Goal: Check status: Check status

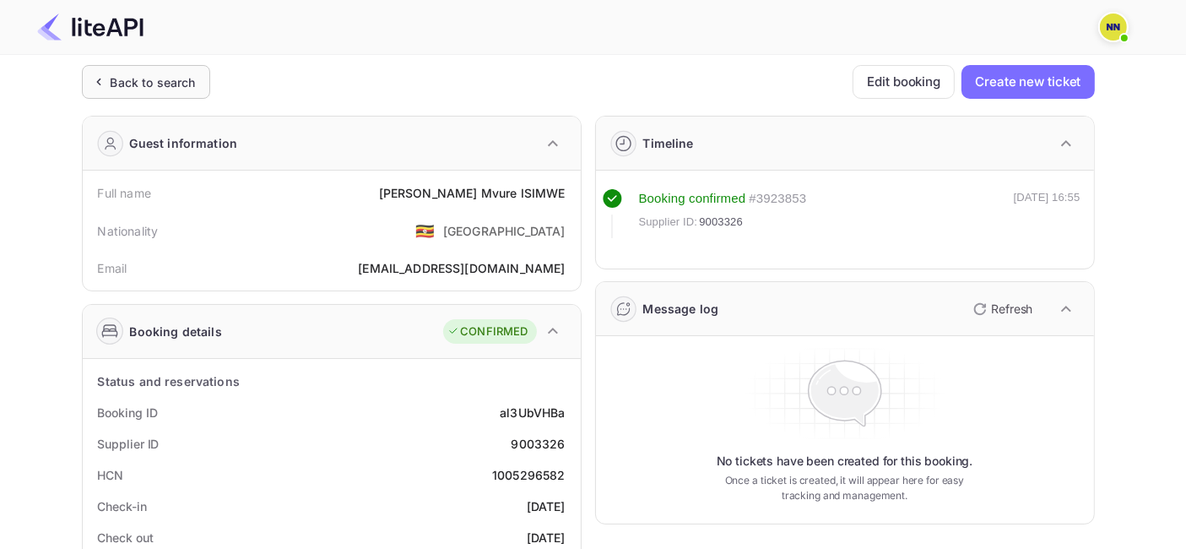
click at [169, 68] on div "Back to search" at bounding box center [146, 82] width 128 height 34
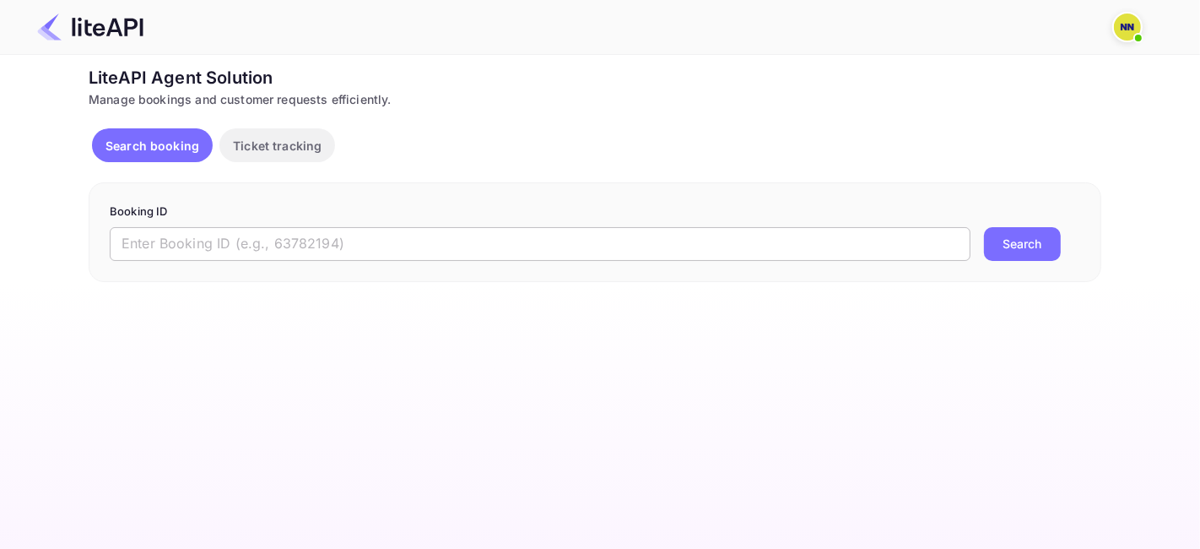
click at [303, 238] on input "text" at bounding box center [540, 244] width 861 height 34
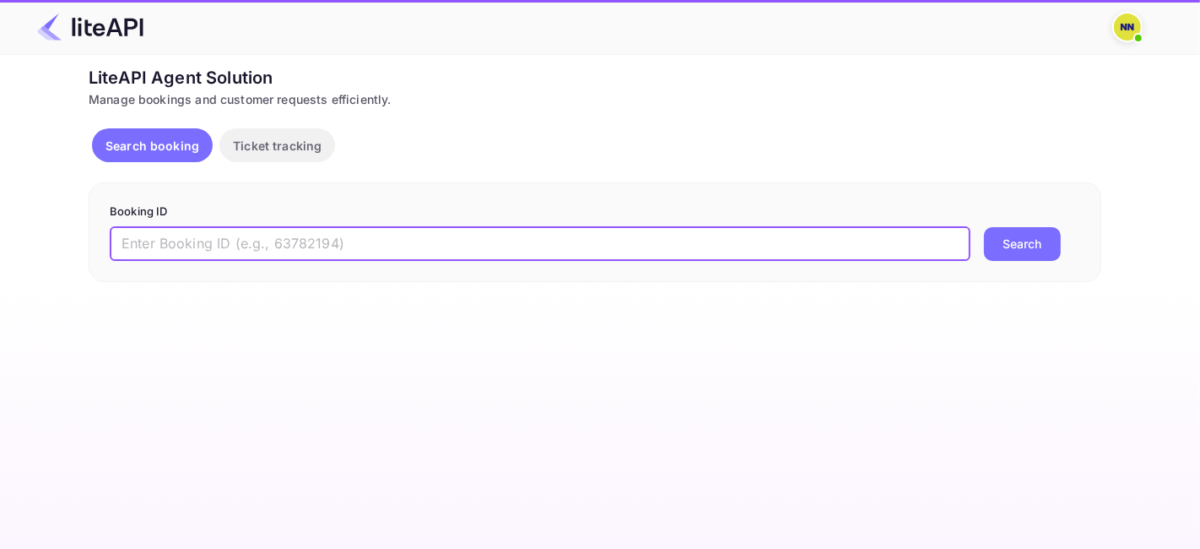
paste input "8641730"
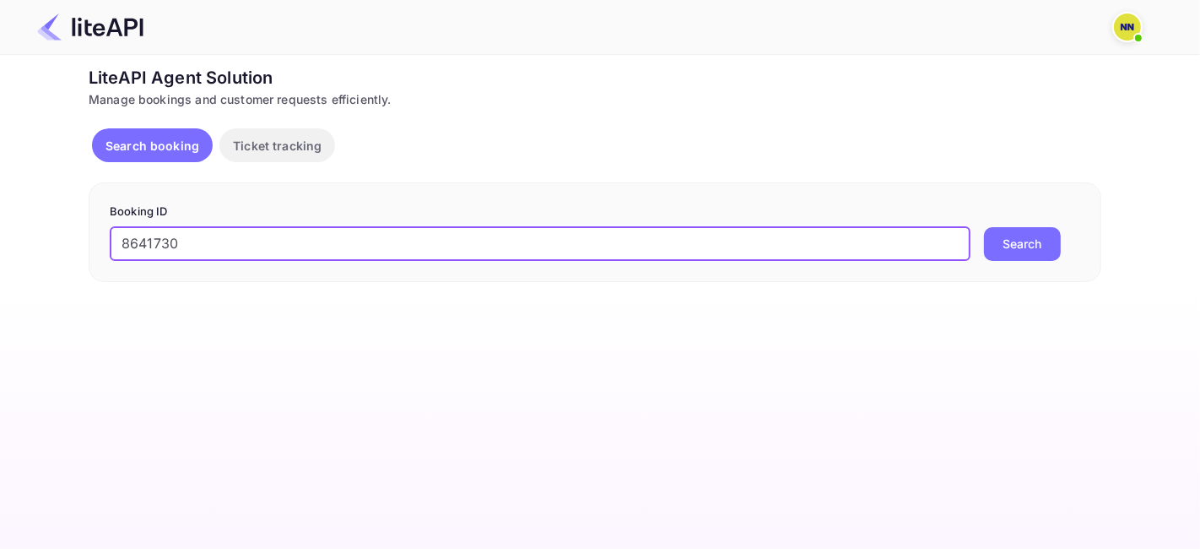
type input "8641730"
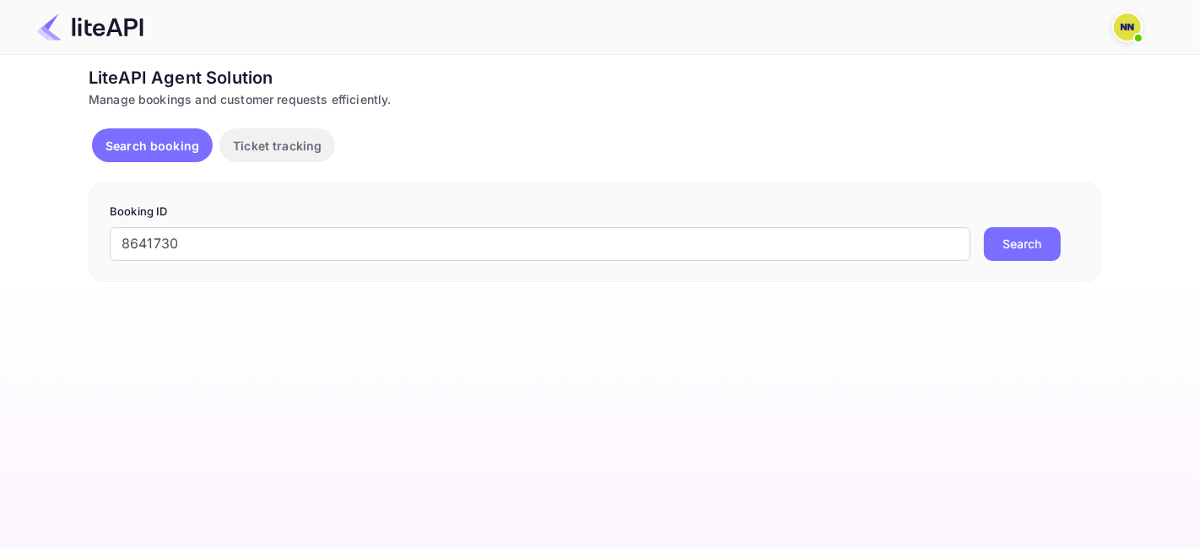
drag, startPoint x: 1011, startPoint y: 247, endPoint x: 982, endPoint y: 307, distance: 67.2
click at [1010, 247] on button "Search" at bounding box center [1022, 244] width 77 height 34
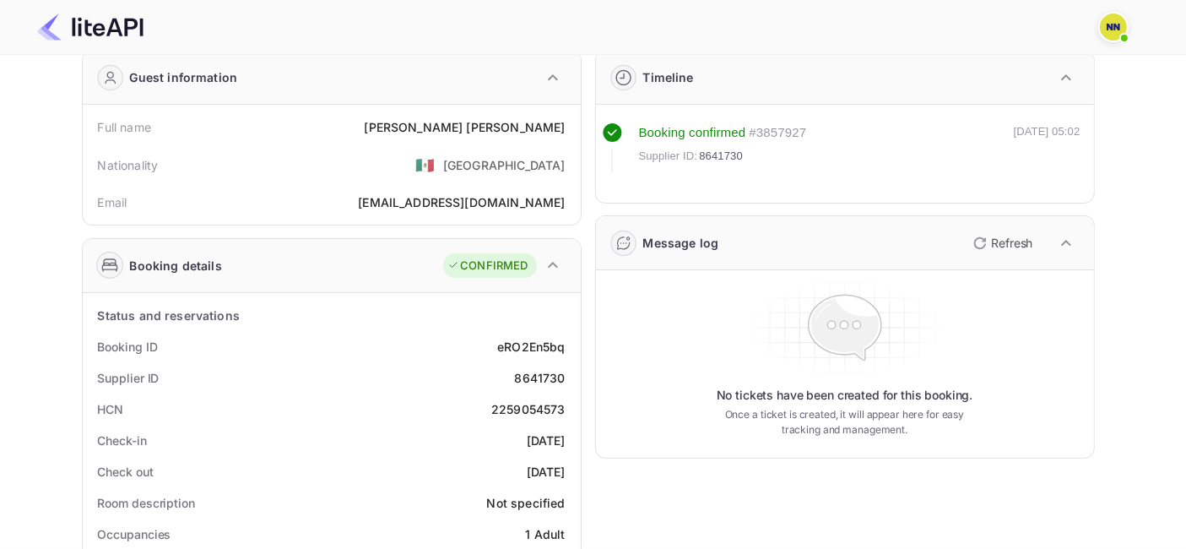
scroll to position [94, 0]
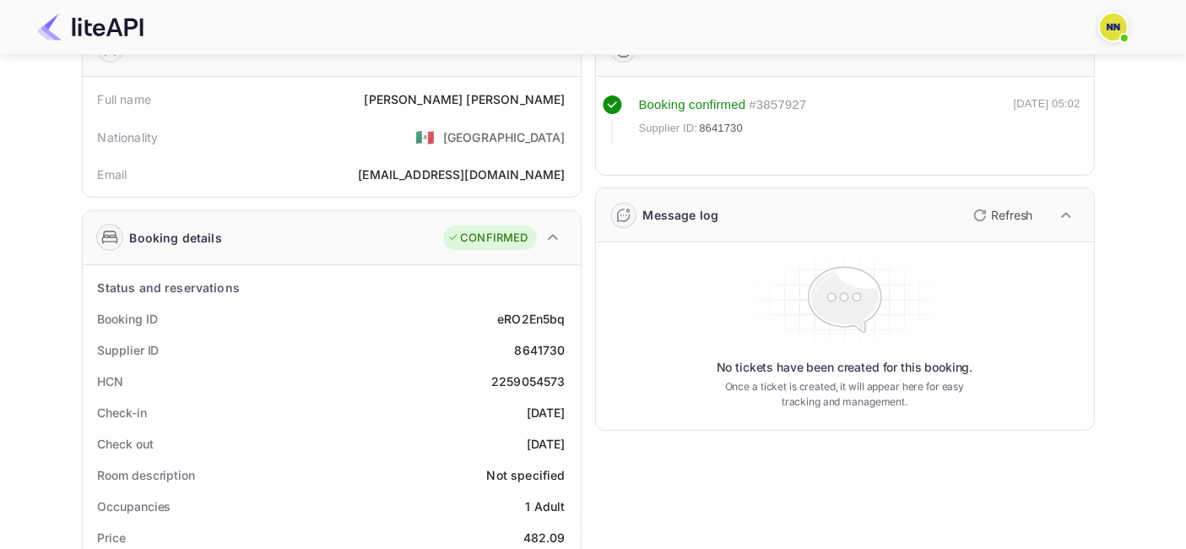
click at [534, 387] on div "2259054573" at bounding box center [528, 381] width 74 height 18
click at [526, 379] on div "2259054573" at bounding box center [528, 381] width 74 height 18
copy div "2259054573"
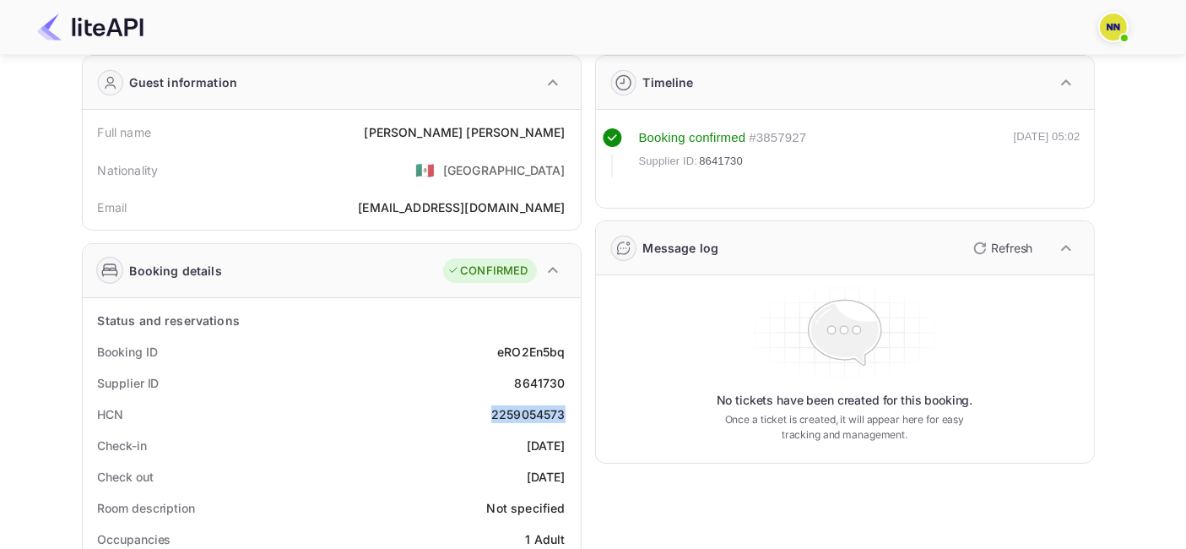
scroll to position [0, 0]
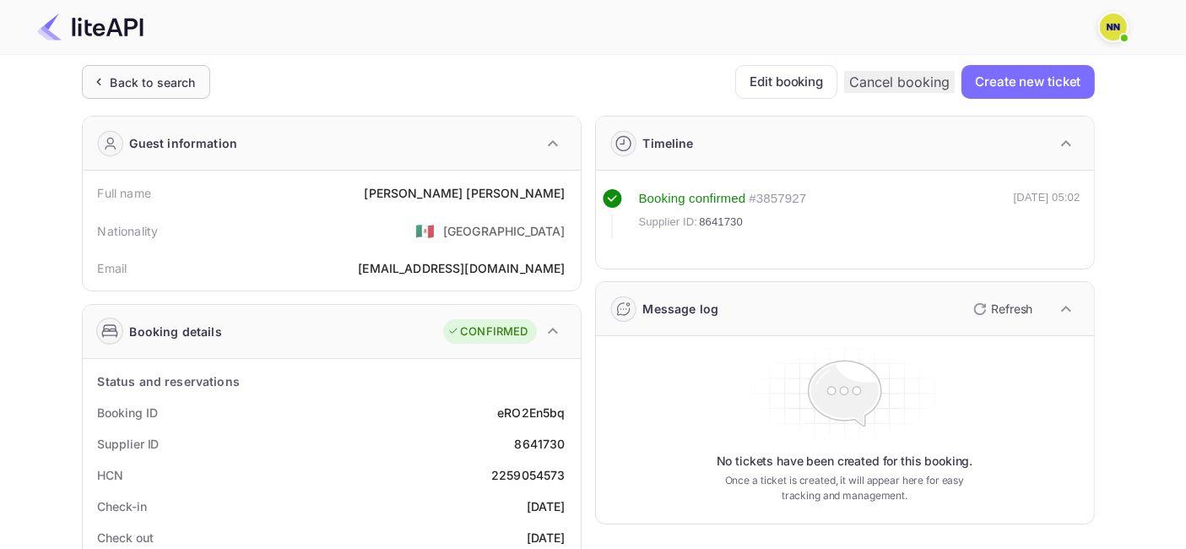
click at [164, 83] on div "Back to search" at bounding box center [153, 82] width 85 height 18
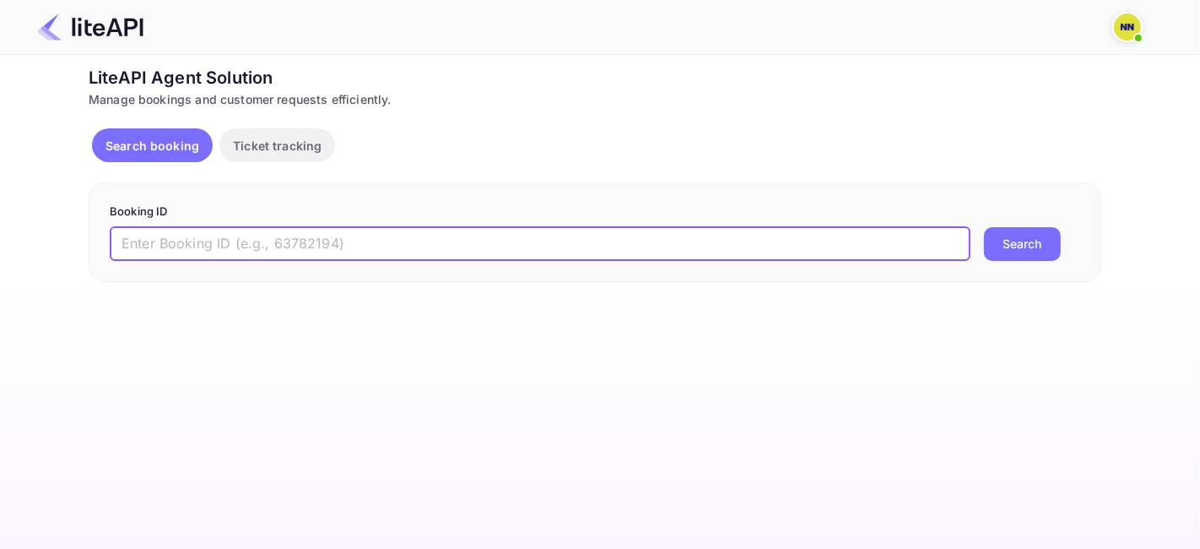
click at [275, 228] on input "text" at bounding box center [540, 244] width 861 height 34
paste input "8656766"
type input "8656766"
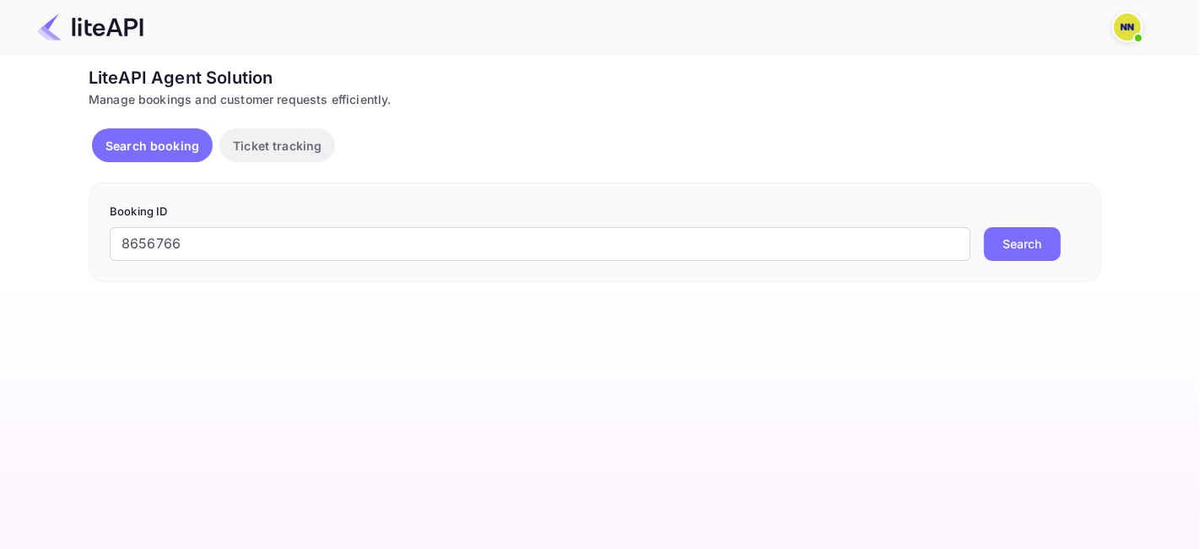
click at [1014, 255] on button "Search" at bounding box center [1022, 244] width 77 height 34
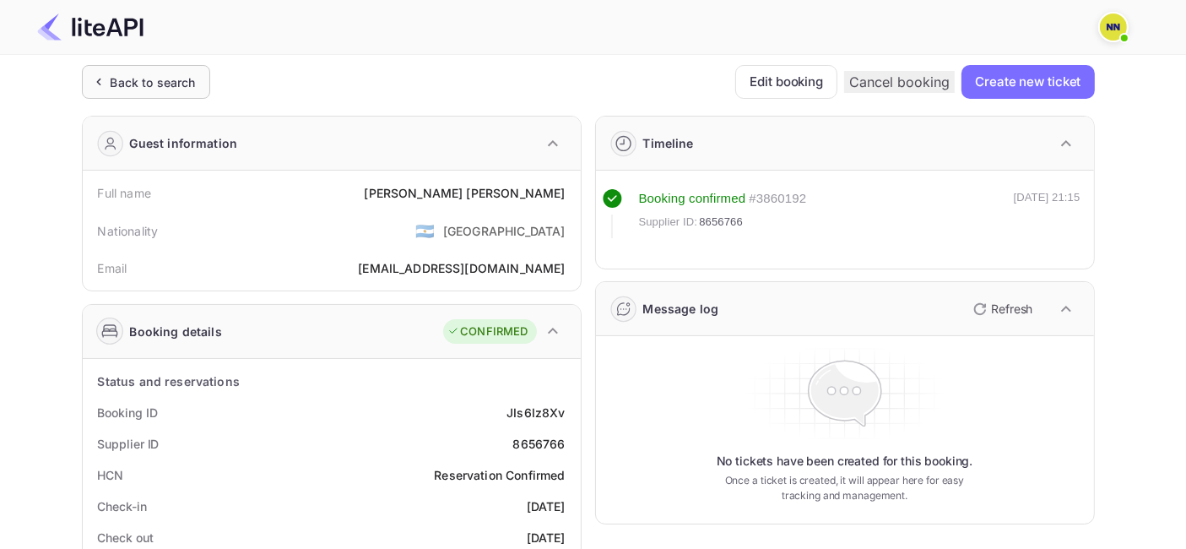
click at [144, 78] on div "Back to search" at bounding box center [153, 82] width 85 height 18
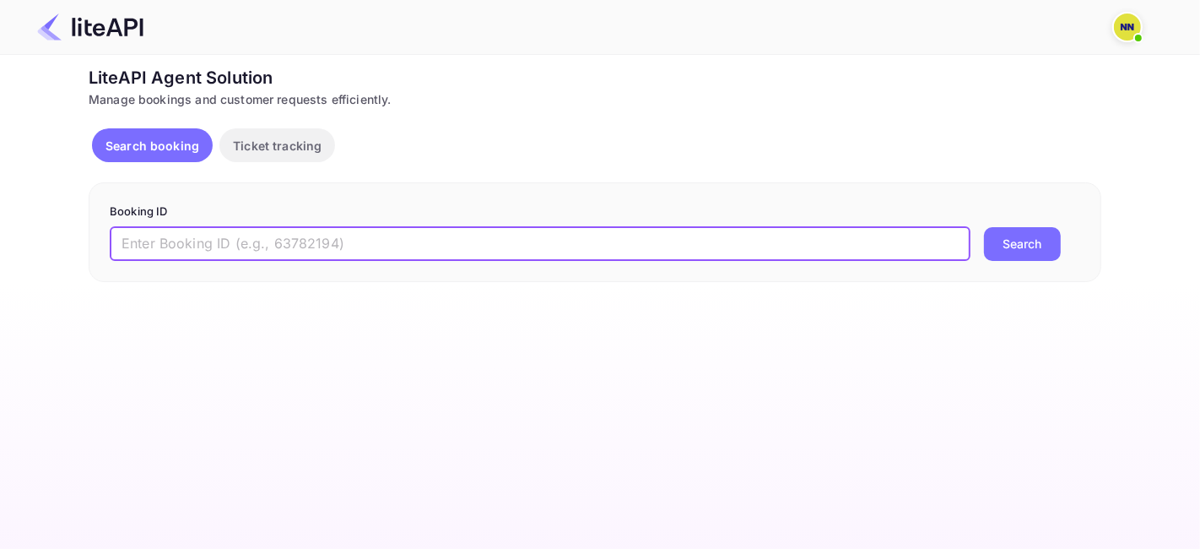
click at [270, 238] on input "text" at bounding box center [540, 244] width 861 height 34
click at [268, 235] on input "text" at bounding box center [540, 244] width 861 height 34
paste input "8641613"
type input "8641613"
click at [1027, 243] on button "Search" at bounding box center [1022, 244] width 77 height 34
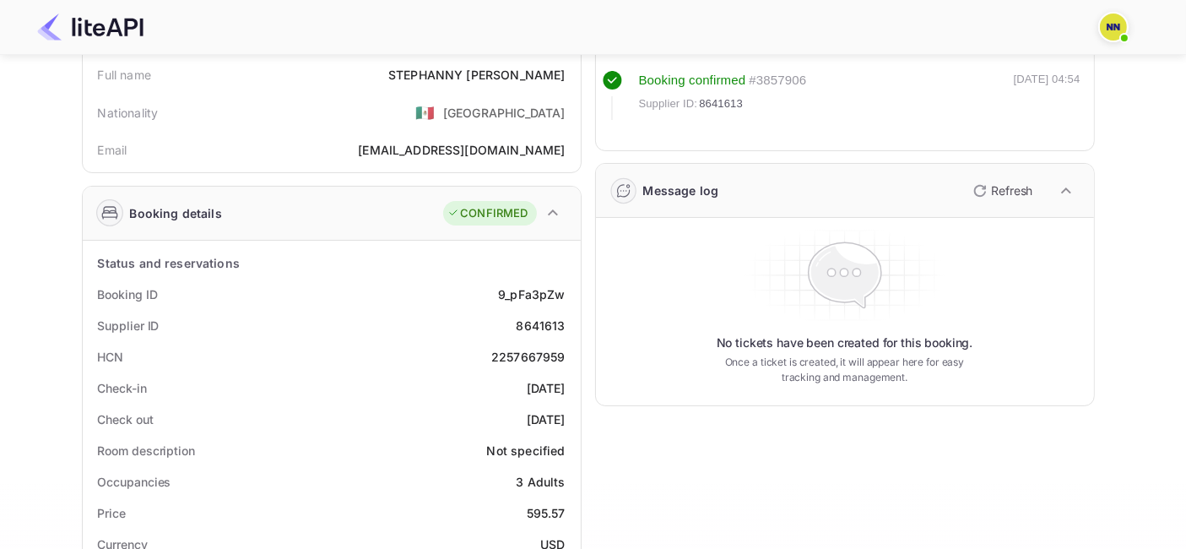
scroll to position [187, 0]
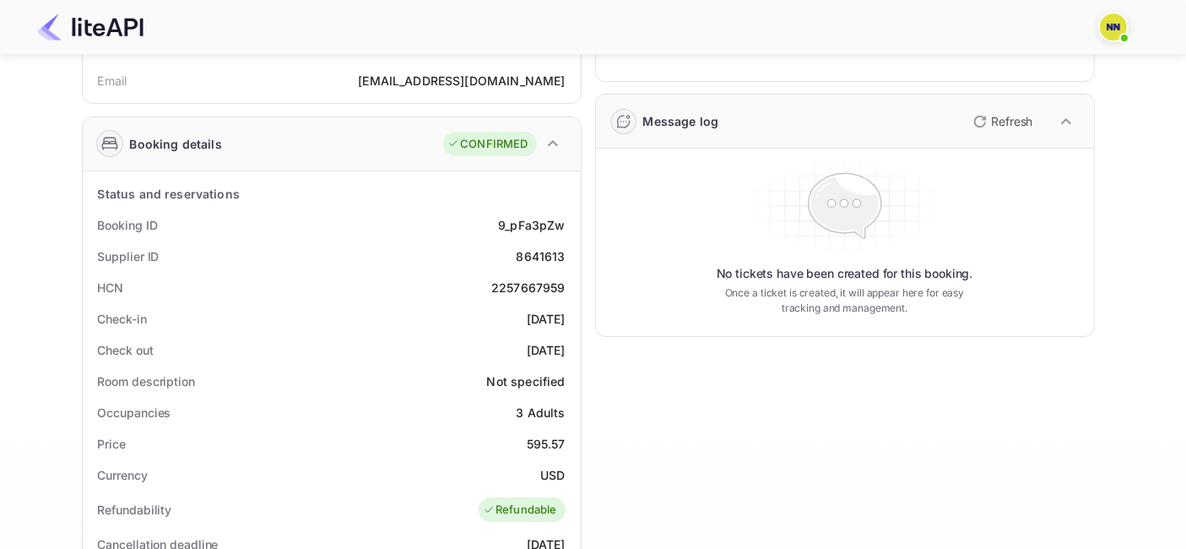
click at [514, 288] on div "2257667959" at bounding box center [528, 288] width 74 height 18
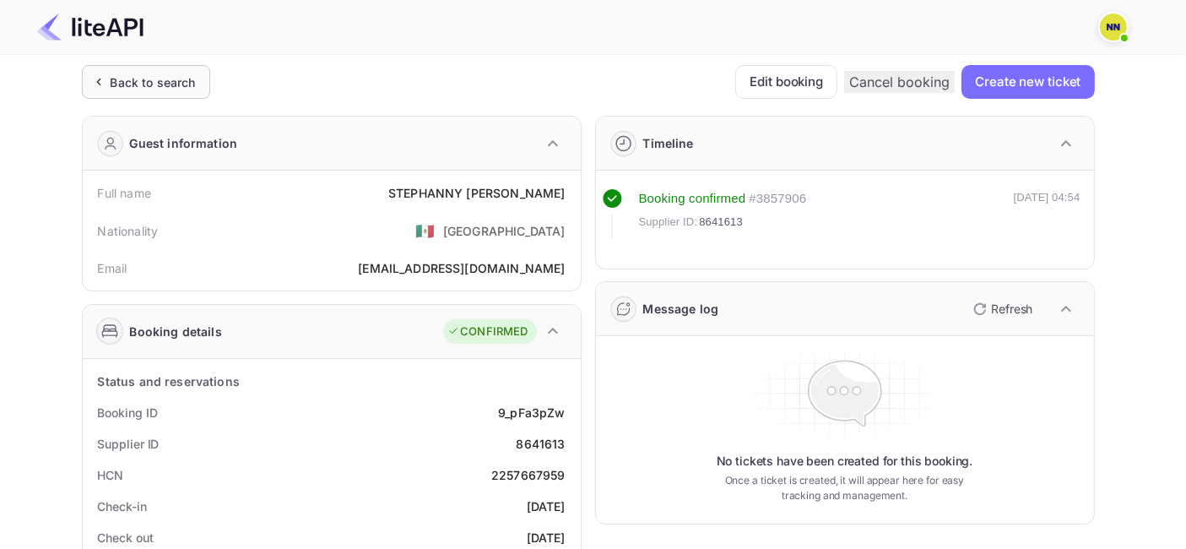
click at [170, 68] on div "Back to search" at bounding box center [146, 82] width 128 height 34
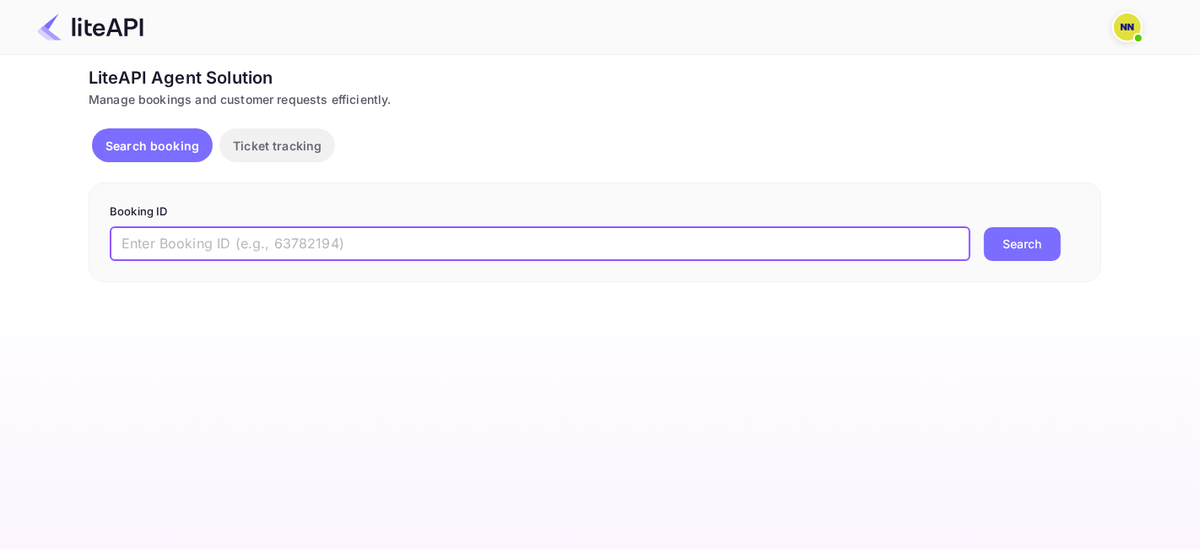
click at [386, 240] on input "text" at bounding box center [540, 244] width 861 height 34
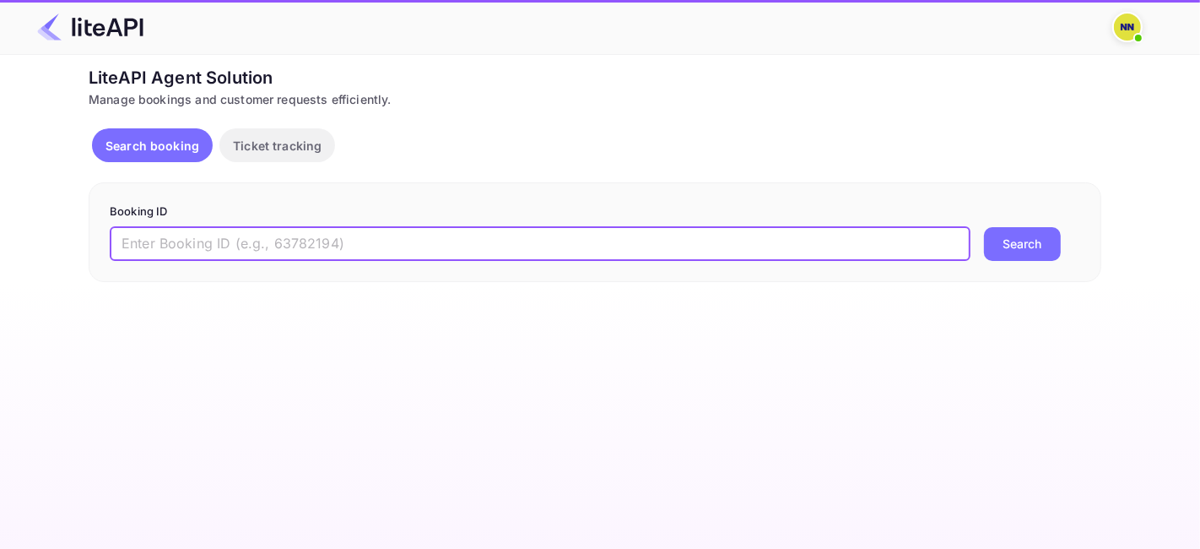
paste input "8994636"
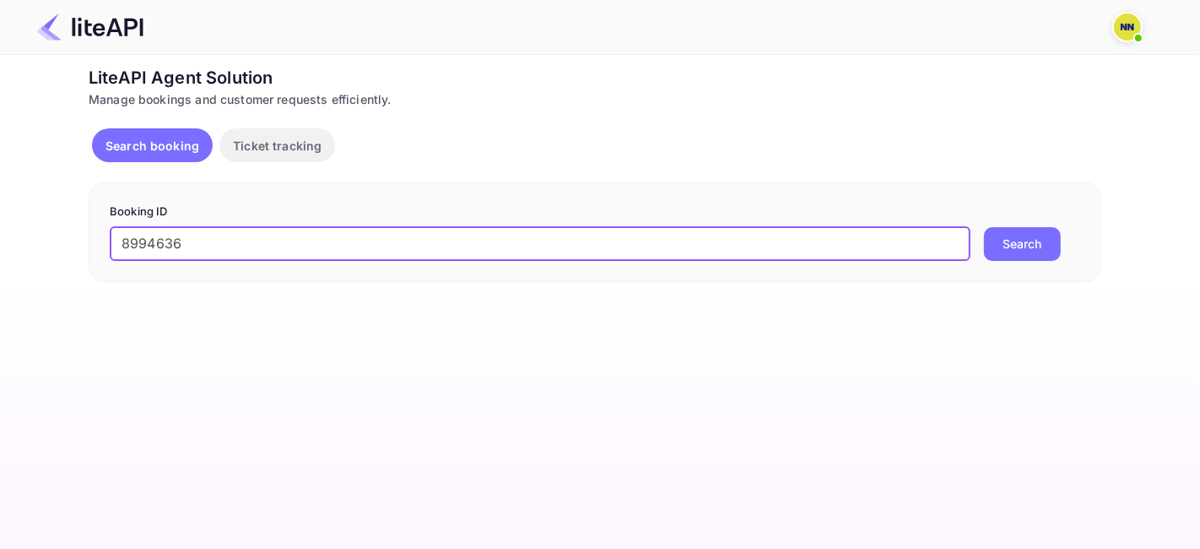
type input "8994636"
click at [1018, 243] on button "Search" at bounding box center [1022, 244] width 77 height 34
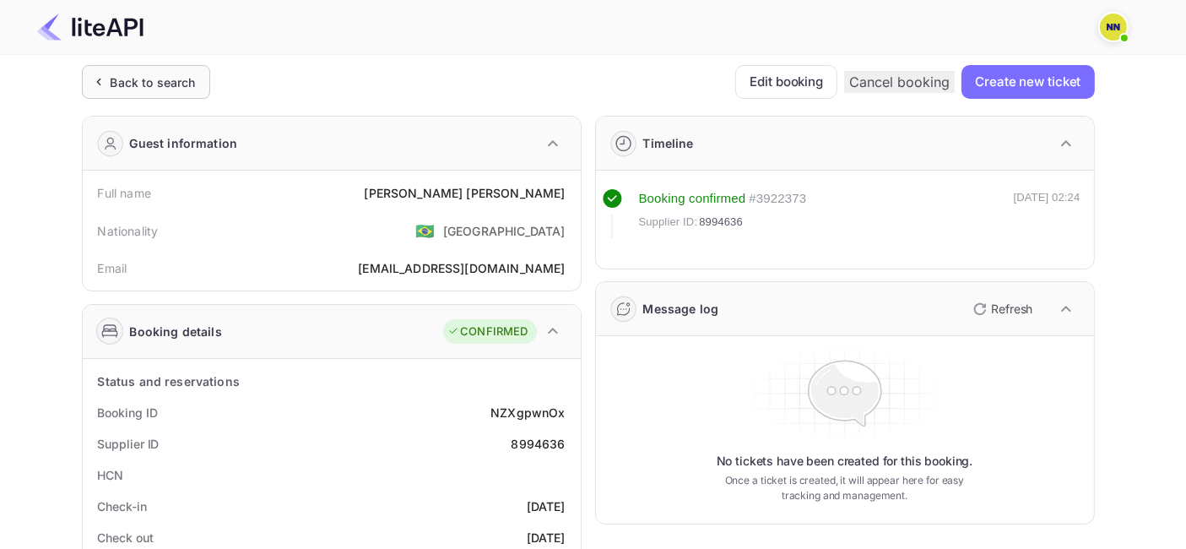
click at [160, 85] on div "Back to search" at bounding box center [153, 82] width 85 height 18
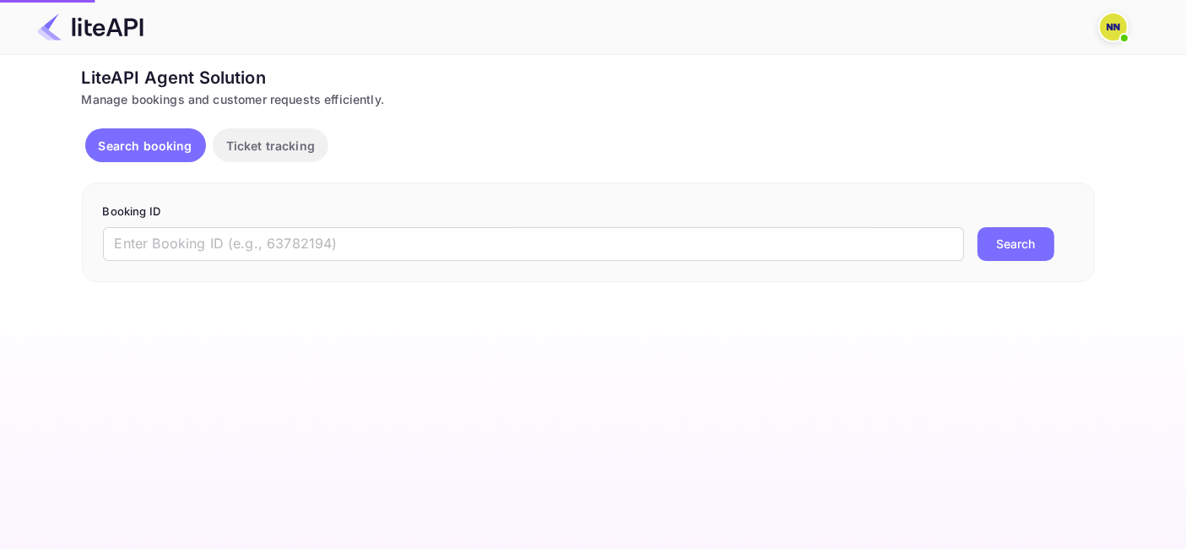
click at [160, 85] on div "LiteAPI Agent Solution" at bounding box center [588, 77] width 1013 height 25
click at [227, 237] on input "text" at bounding box center [540, 244] width 861 height 34
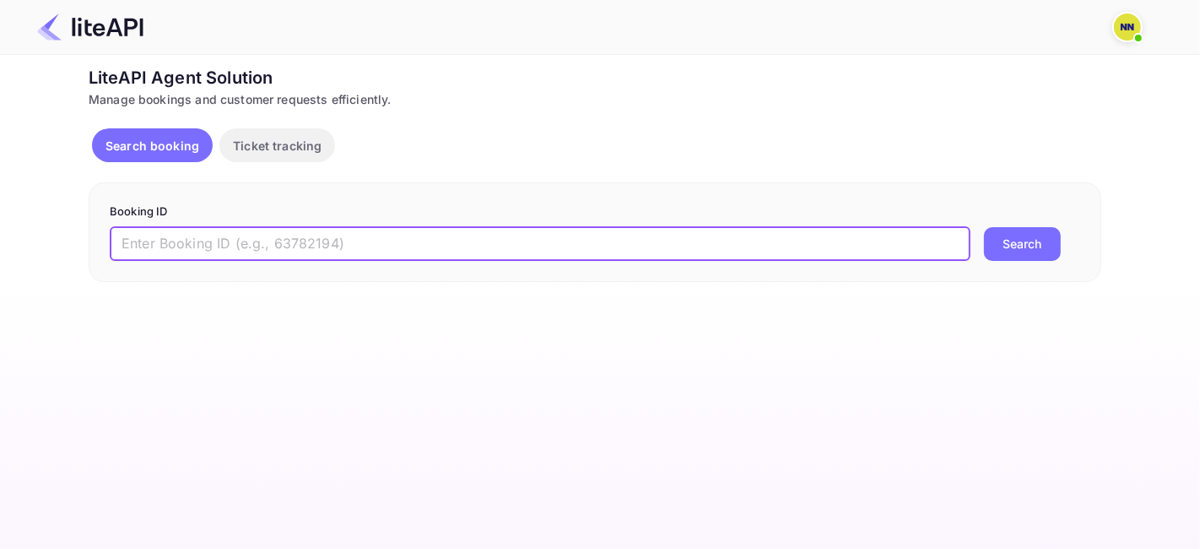
paste input "8977102"
type input "8977102"
drag, startPoint x: 1025, startPoint y: 247, endPoint x: 1009, endPoint y: 252, distance: 17.1
click at [1025, 247] on button "Search" at bounding box center [1022, 244] width 77 height 34
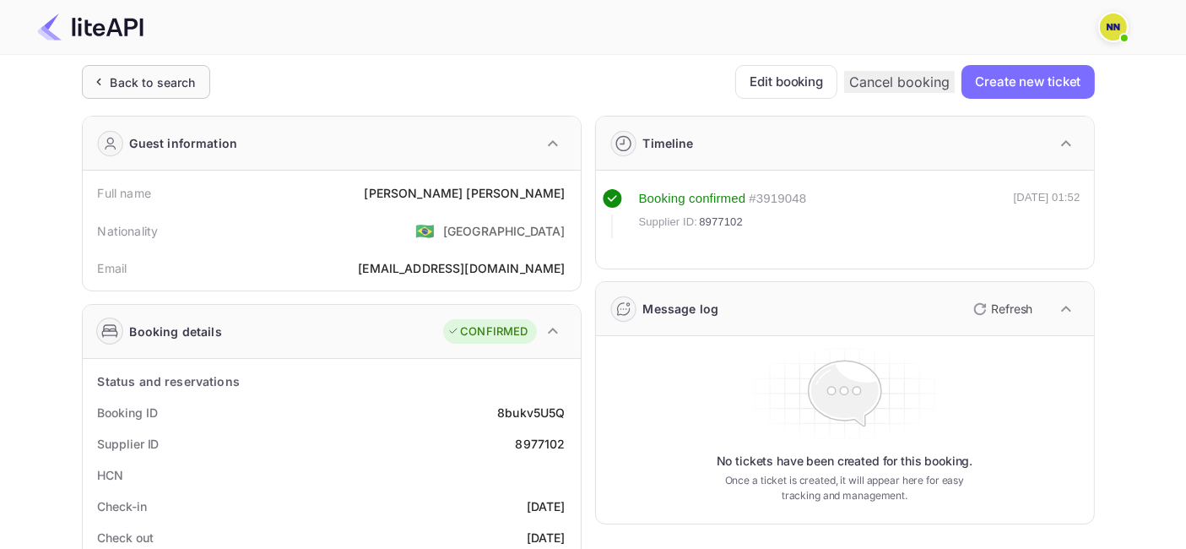
click at [177, 76] on div "Back to search" at bounding box center [153, 82] width 85 height 18
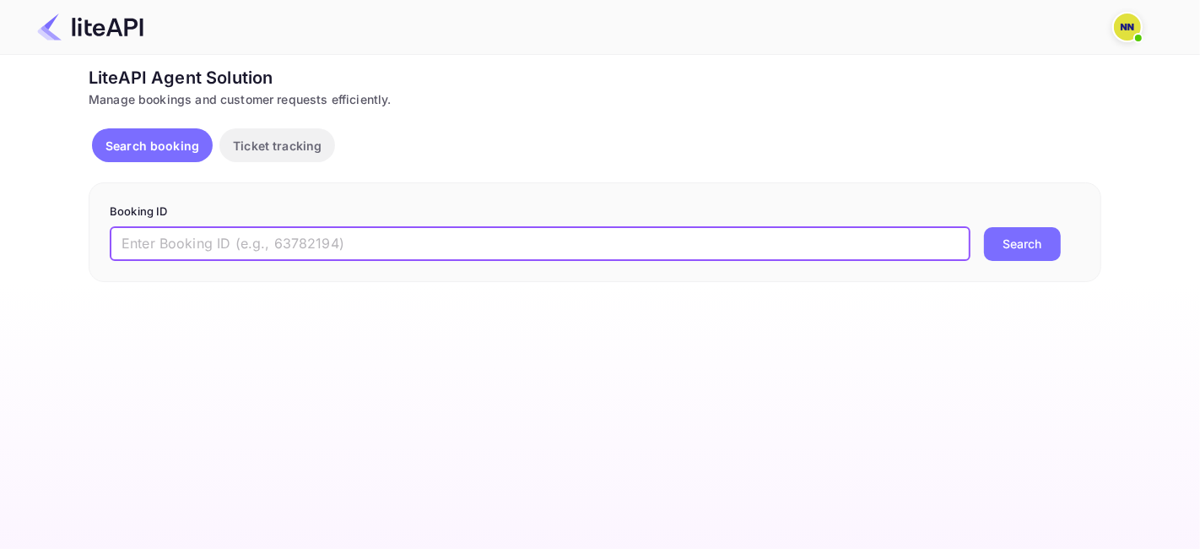
click at [344, 235] on input "text" at bounding box center [540, 244] width 861 height 34
paste input "8925290"
type input "8925290"
click at [1022, 246] on button "Search" at bounding box center [1022, 244] width 77 height 34
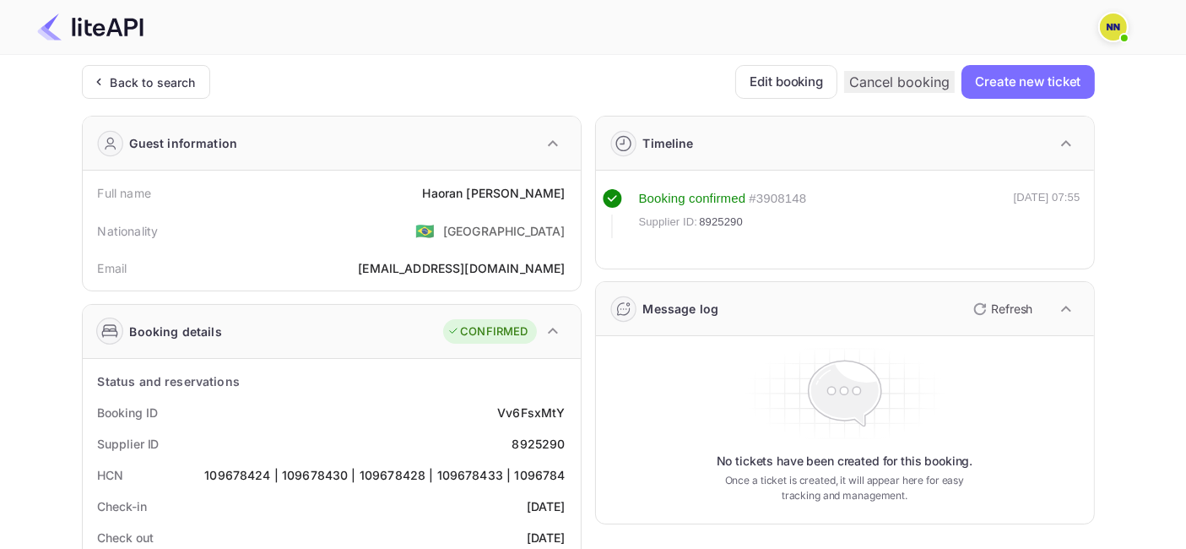
scroll to position [94, 0]
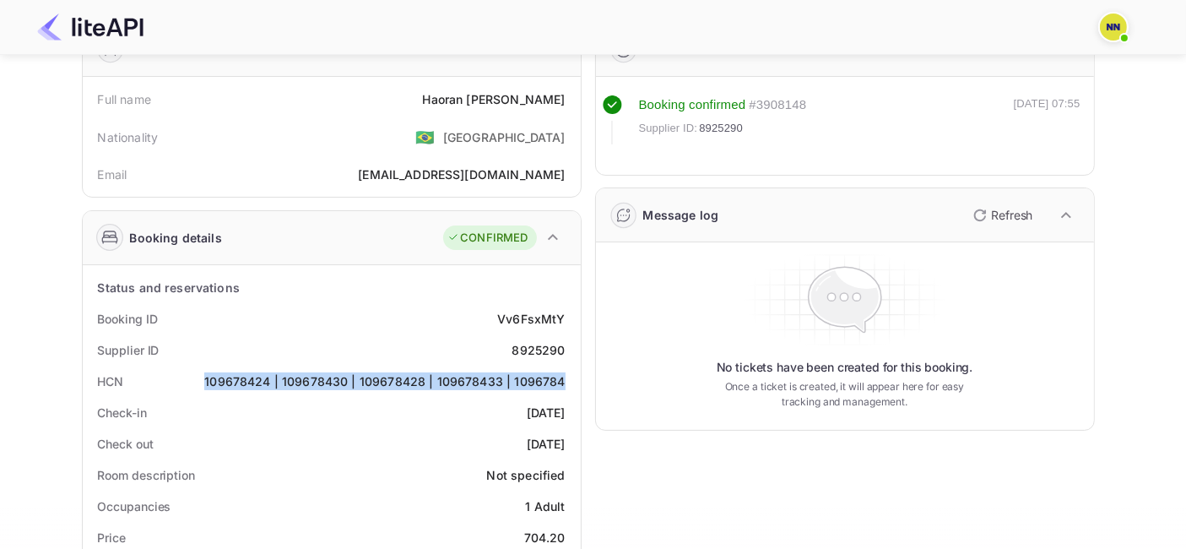
copy div "109678424 | 109678430 | 109678428 | 109678433 | 1096784"
drag, startPoint x: 213, startPoint y: 375, endPoint x: 564, endPoint y: 382, distance: 351.3
click at [564, 382] on div "109678424 | 109678430 | 109678428 | 109678433 | 1096784" at bounding box center [384, 381] width 360 height 18
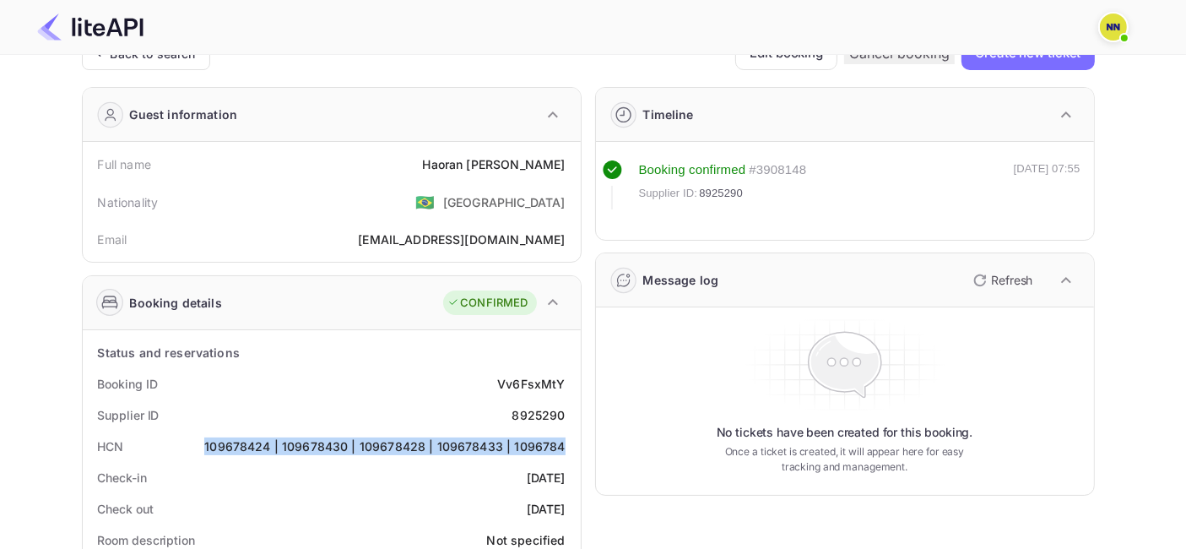
scroll to position [0, 0]
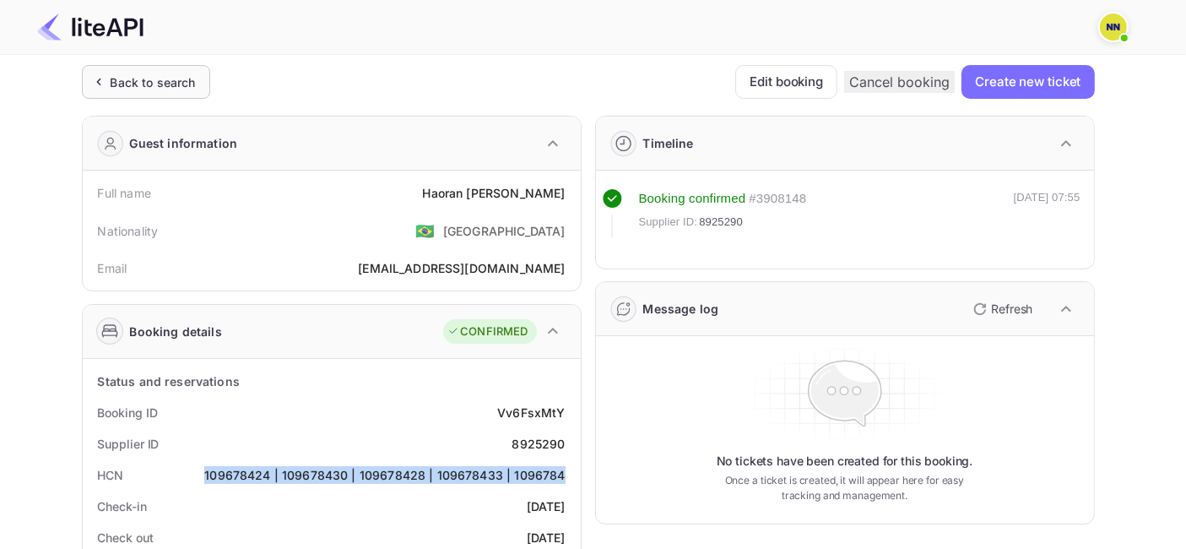
click at [161, 74] on div "Back to search" at bounding box center [153, 82] width 85 height 18
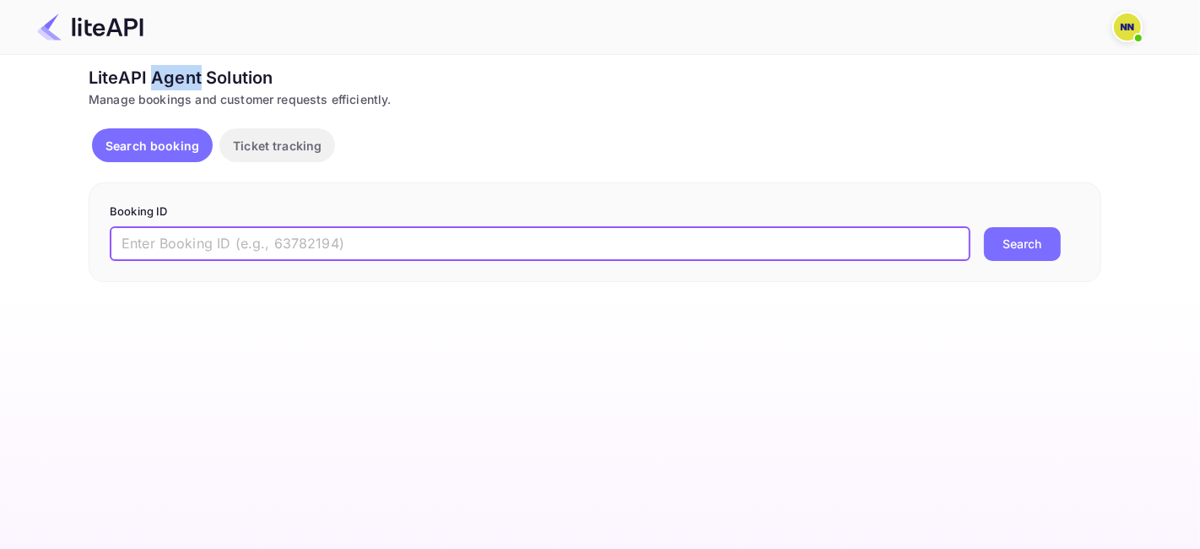
click at [274, 240] on input "text" at bounding box center [540, 244] width 861 height 34
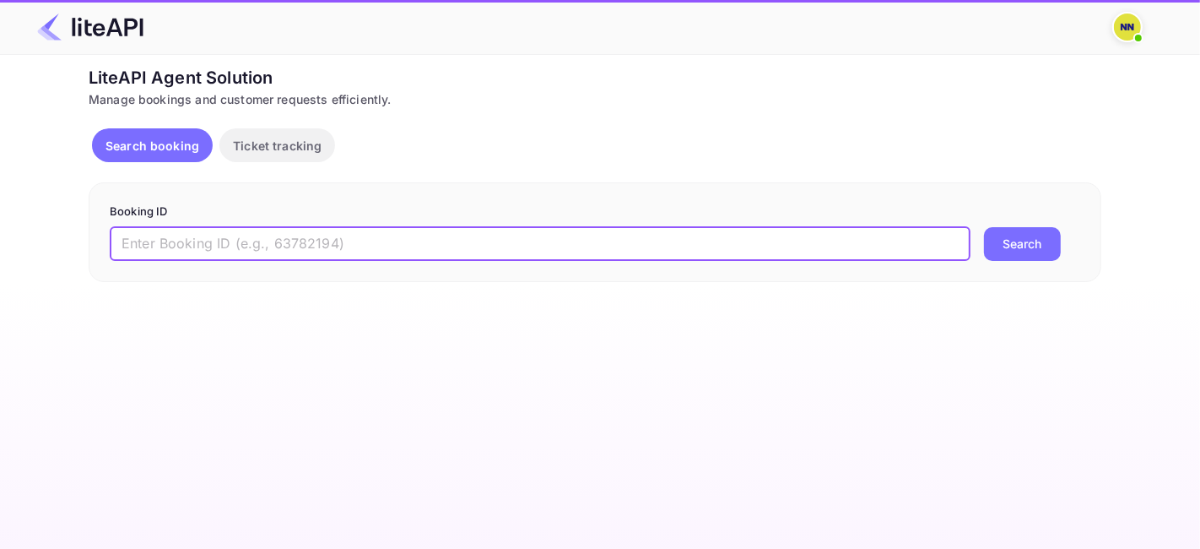
paste input "8993232"
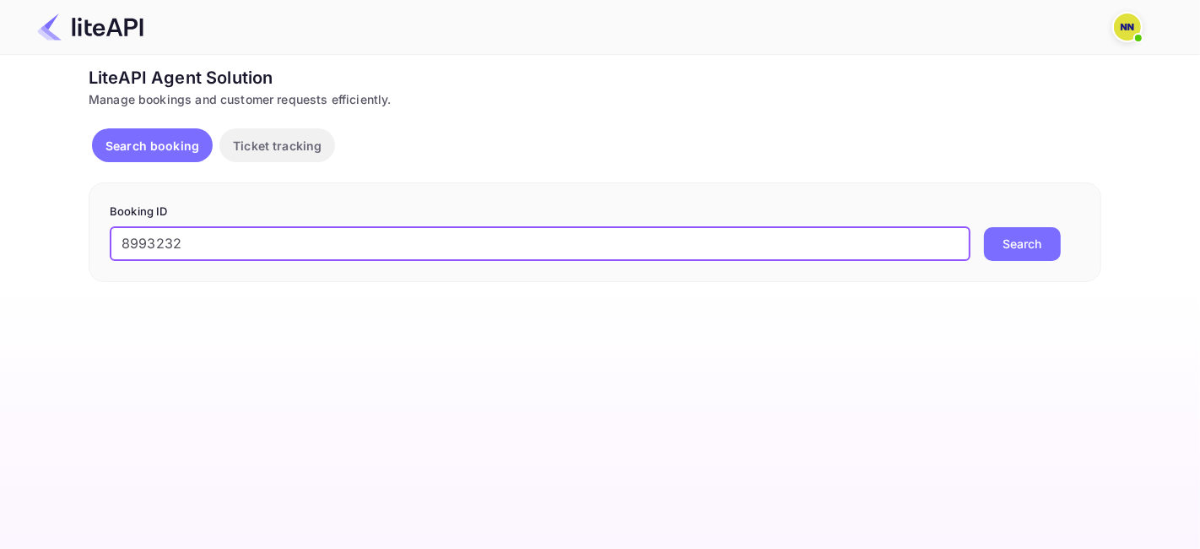
type input "8993232"
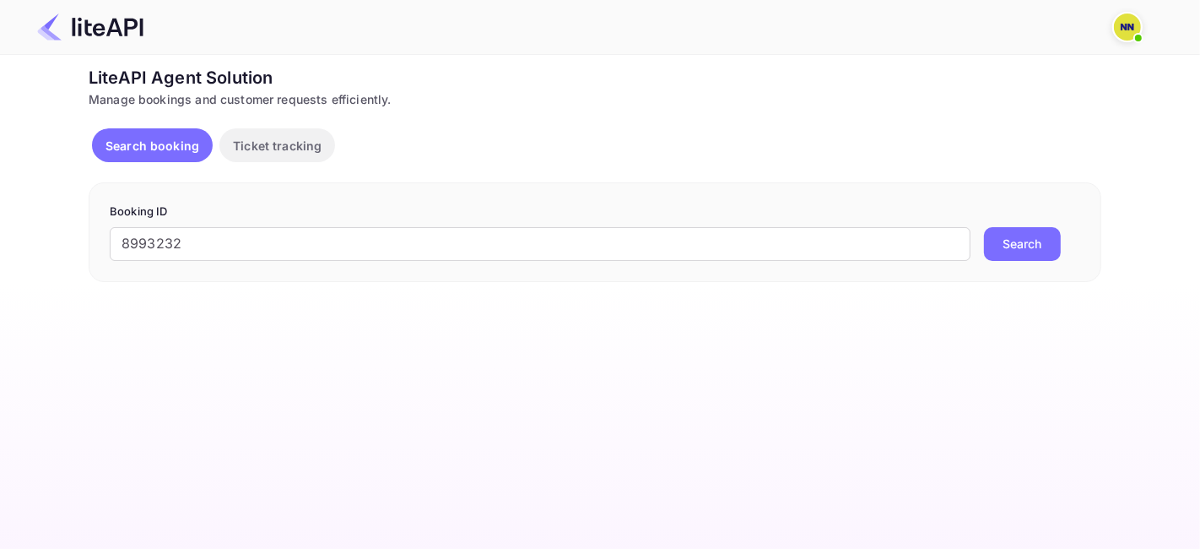
click at [1015, 235] on button "Search" at bounding box center [1022, 244] width 77 height 34
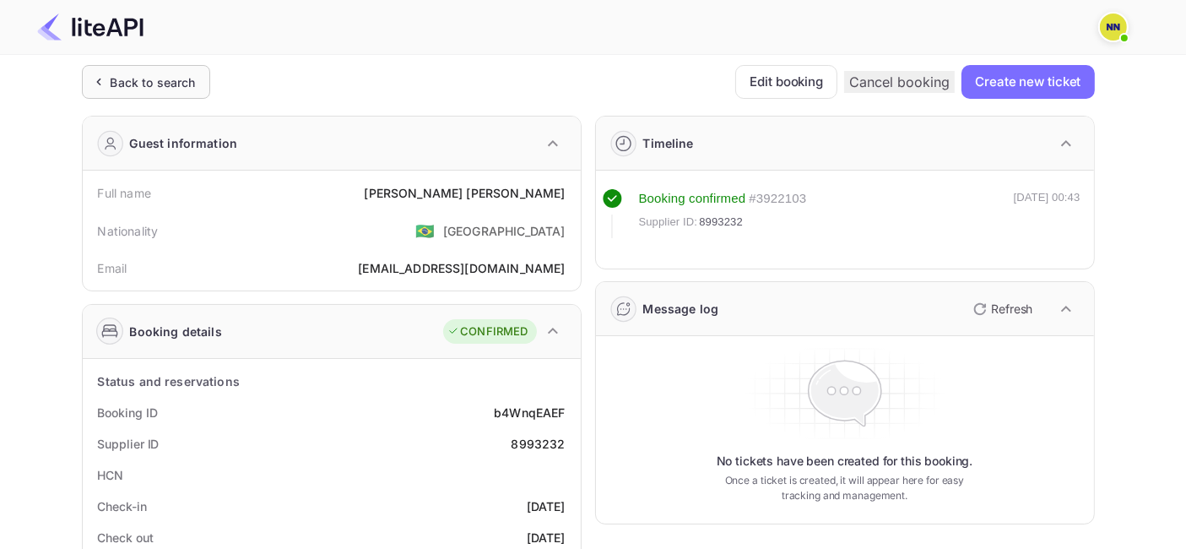
click at [159, 80] on div "Back to search" at bounding box center [153, 82] width 85 height 18
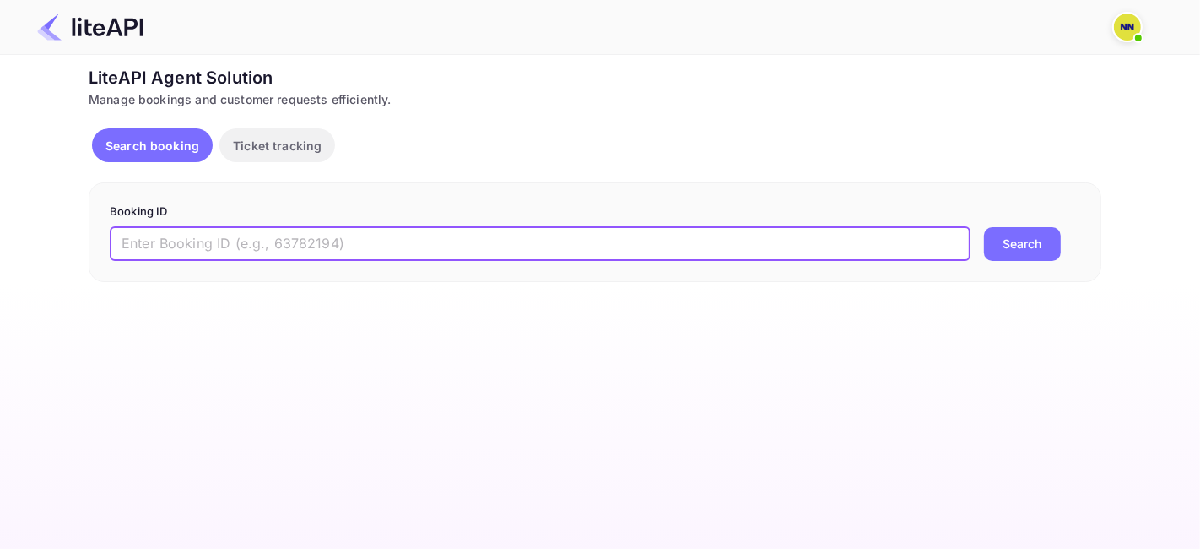
click at [313, 244] on input "text" at bounding box center [540, 244] width 861 height 34
paste input "7583726"
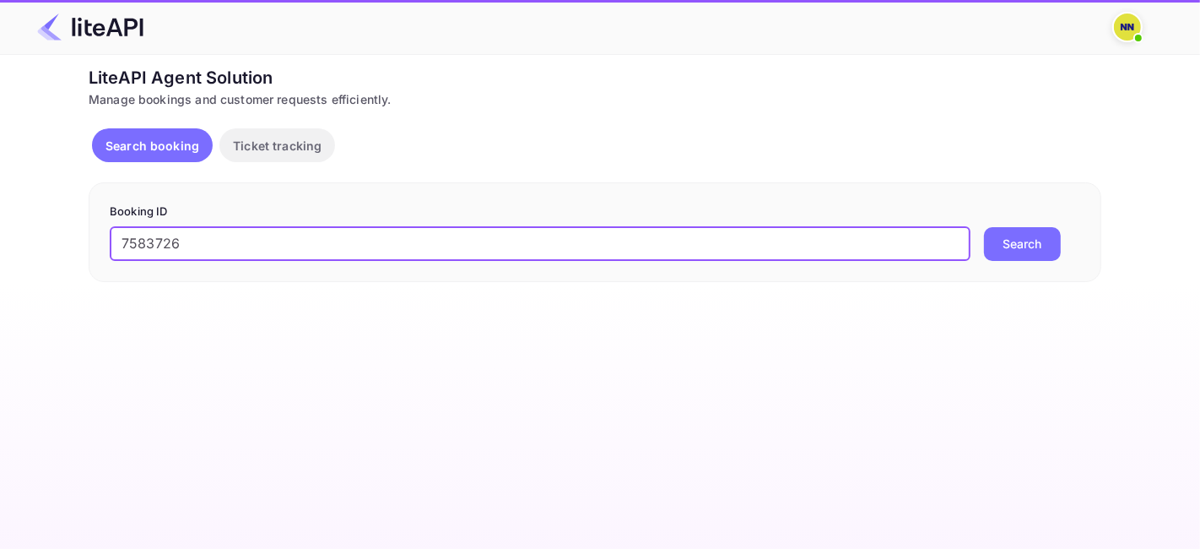
type input "7583726"
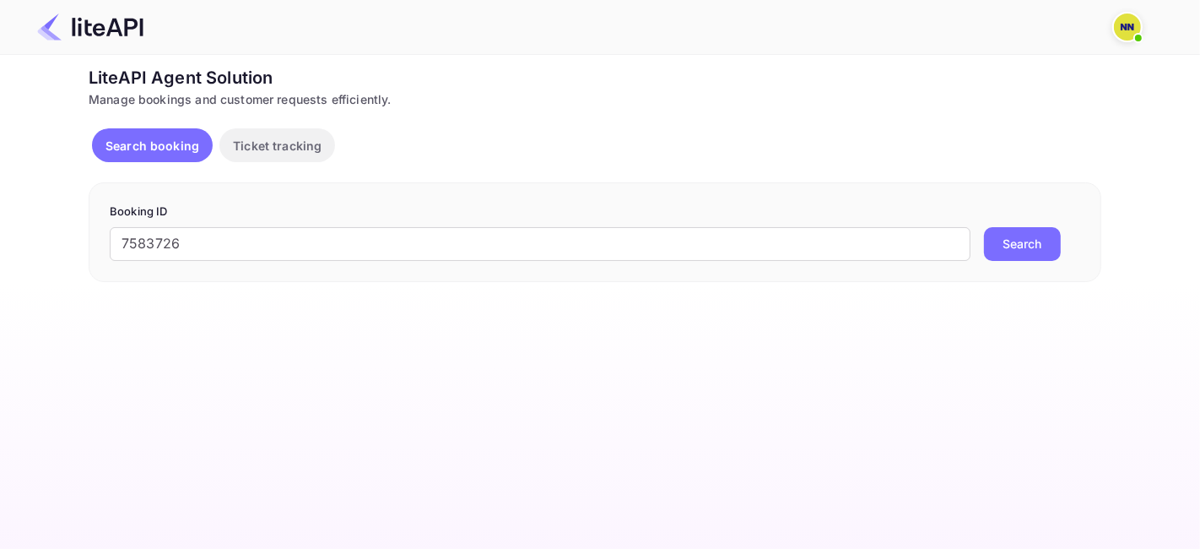
drag, startPoint x: 1032, startPoint y: 225, endPoint x: 1042, endPoint y: 237, distance: 15.6
click at [1032, 226] on form "Booking ID 7583726 ​ Search" at bounding box center [595, 231] width 971 height 57
click at [1042, 237] on button "Search" at bounding box center [1022, 244] width 77 height 34
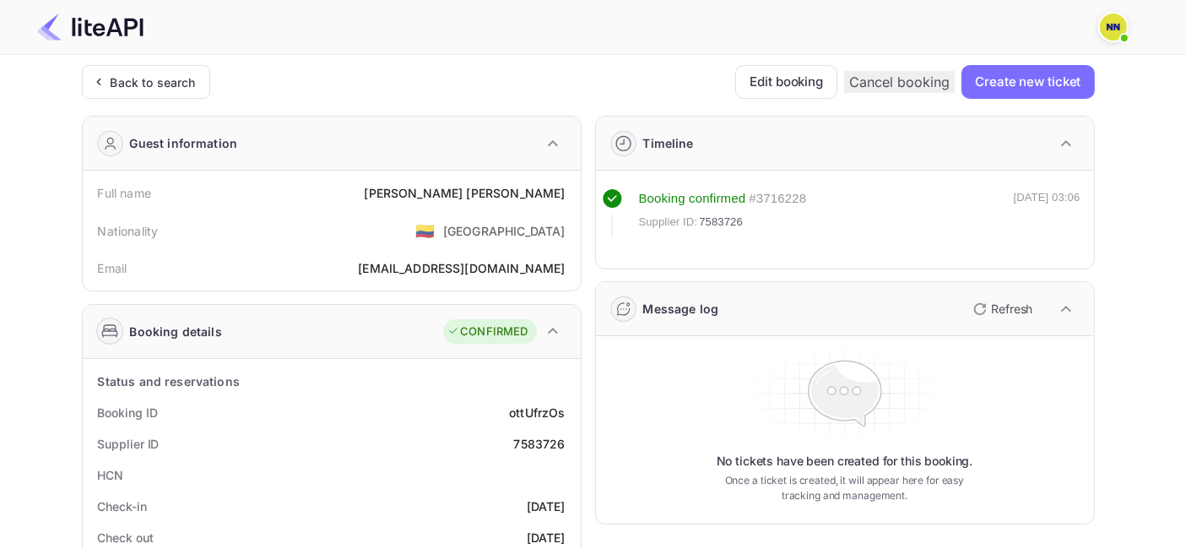
click at [160, 141] on div "Guest information" at bounding box center [184, 143] width 108 height 18
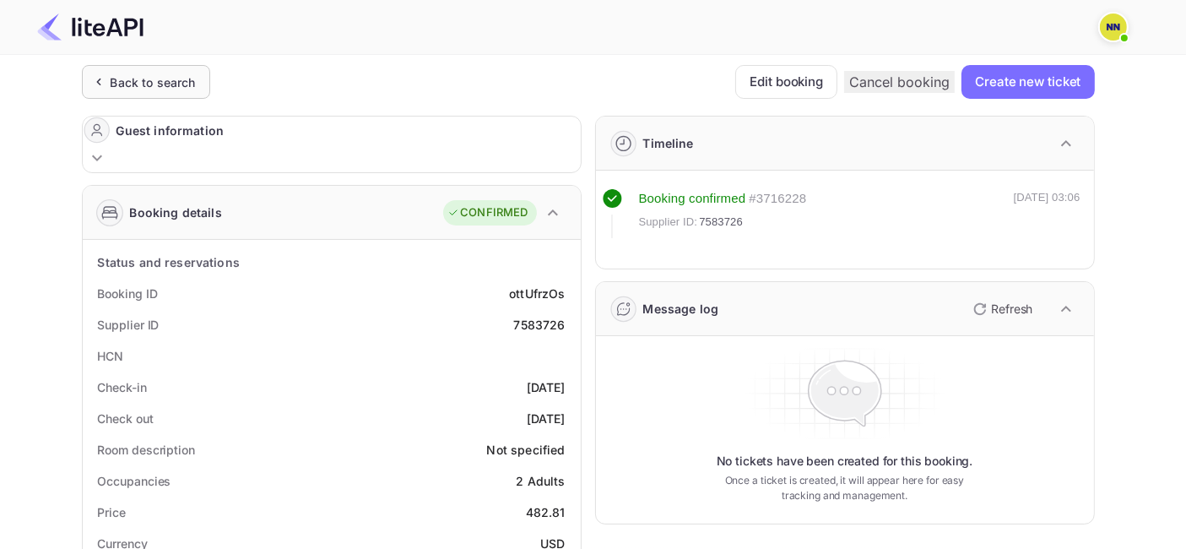
click at [156, 89] on div "Back to search" at bounding box center [153, 82] width 85 height 18
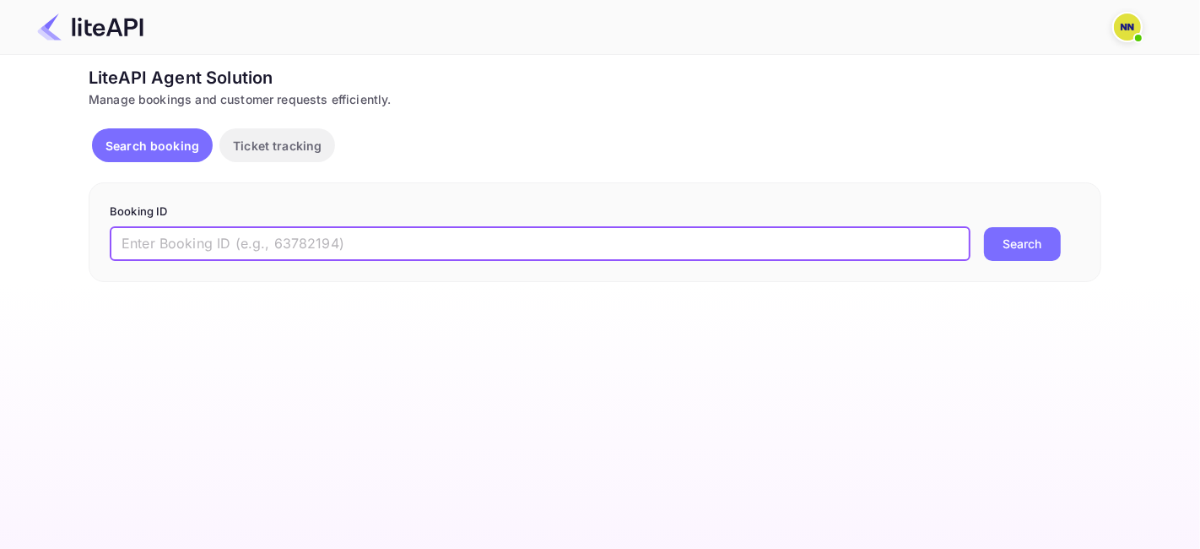
click at [338, 252] on input "text" at bounding box center [540, 244] width 861 height 34
paste input "8698991"
type input "8698991"
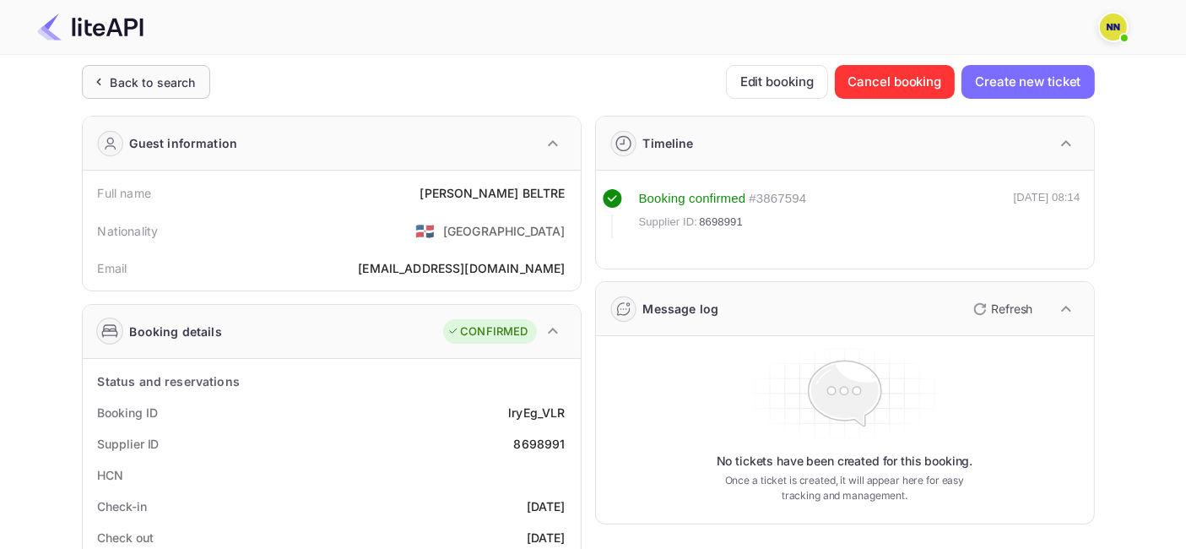
drag, startPoint x: 169, startPoint y: 49, endPoint x: 166, endPoint y: 73, distance: 24.6
click at [166, 73] on div "Back to search" at bounding box center [153, 82] width 85 height 18
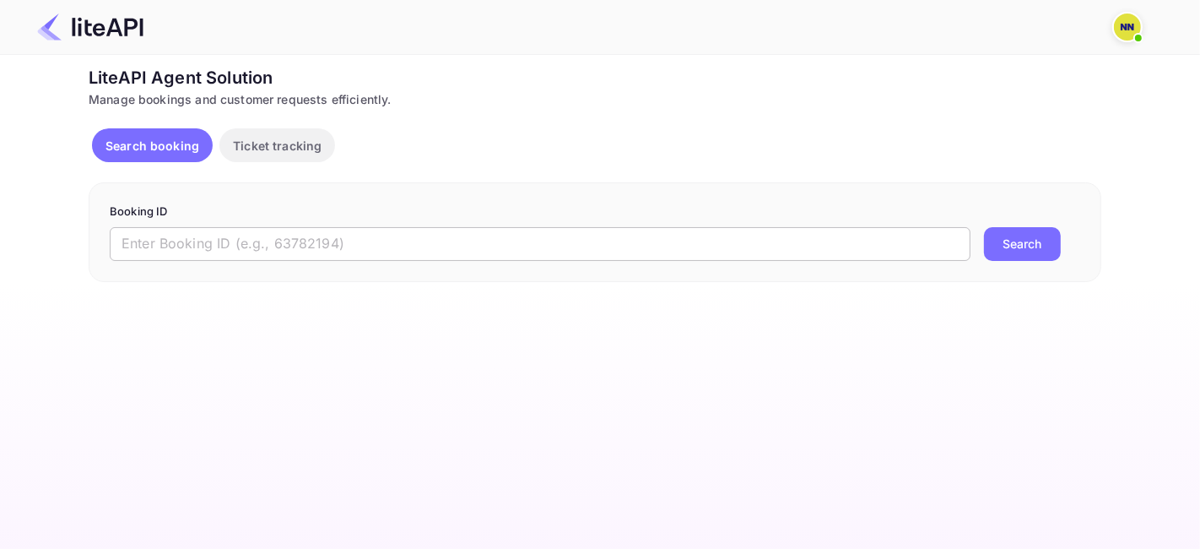
click at [325, 237] on input "text" at bounding box center [540, 244] width 861 height 34
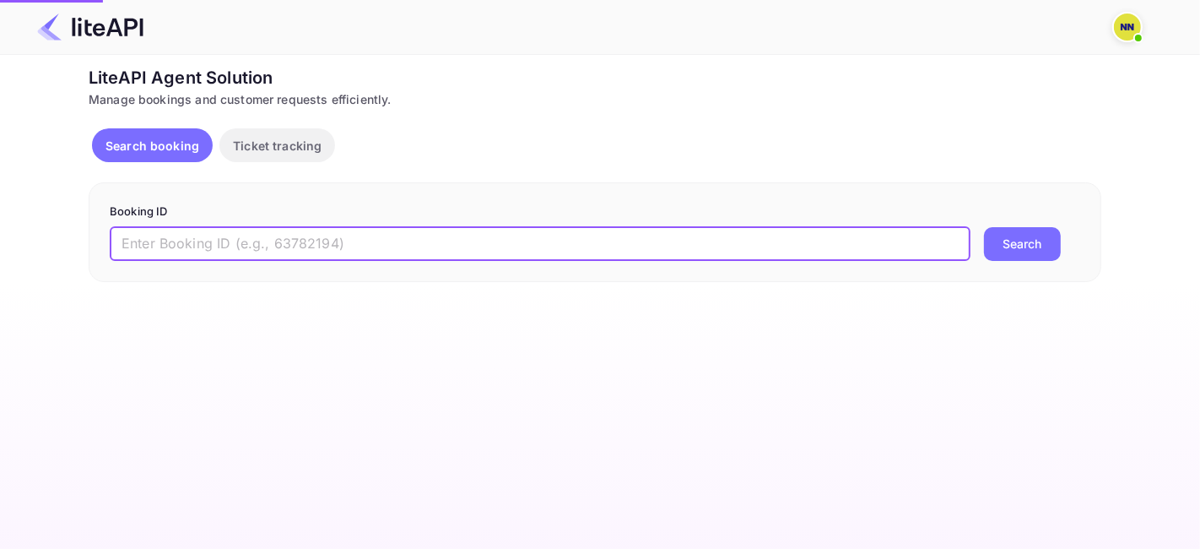
paste input "8712466"
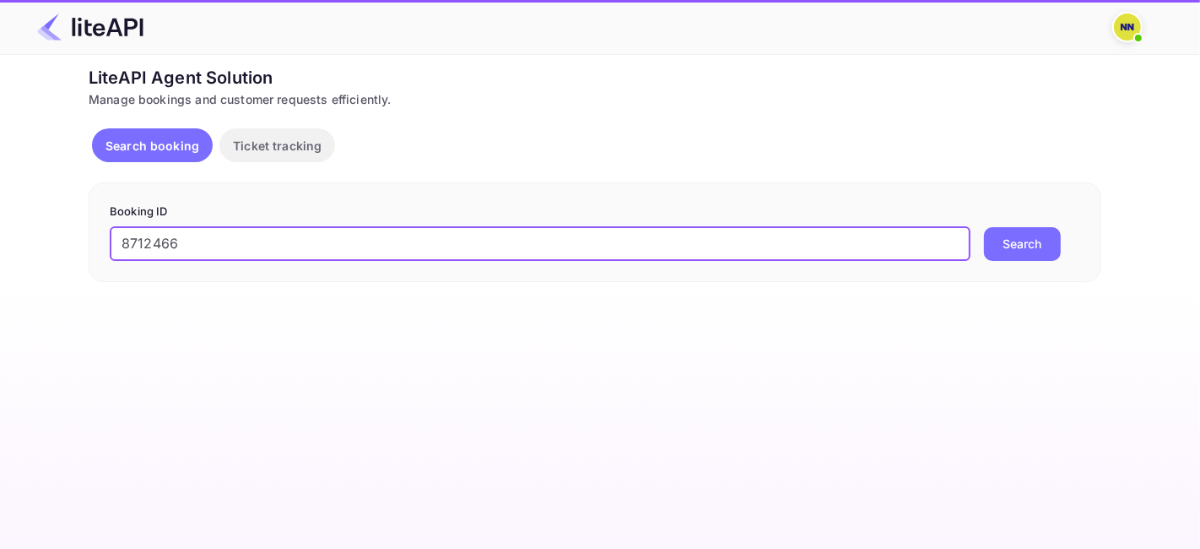
type input "8712466"
click at [1017, 236] on button "Search" at bounding box center [1022, 244] width 77 height 34
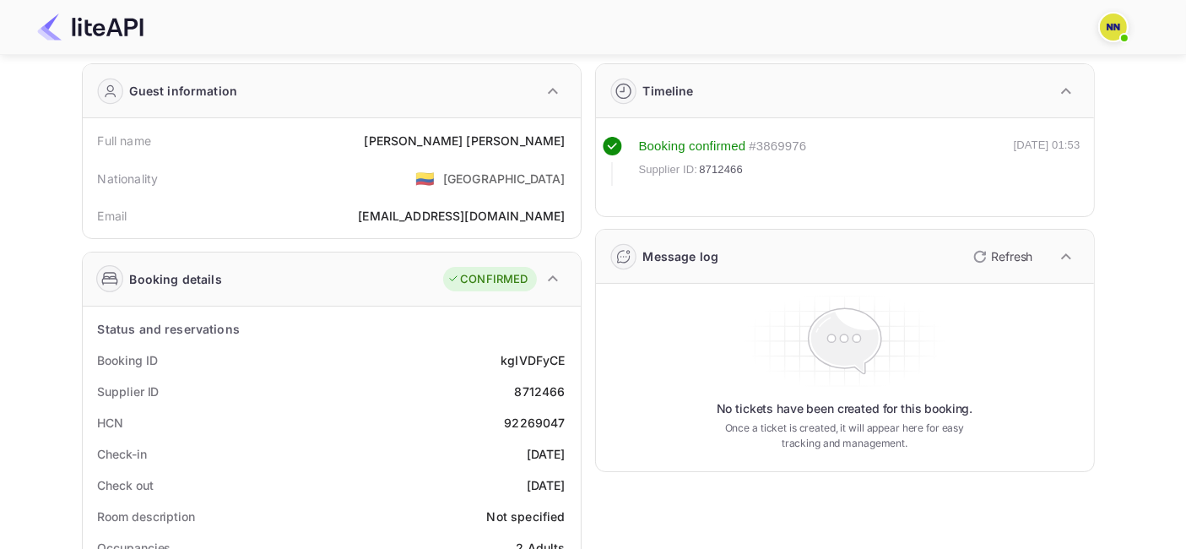
scroll to position [94, 0]
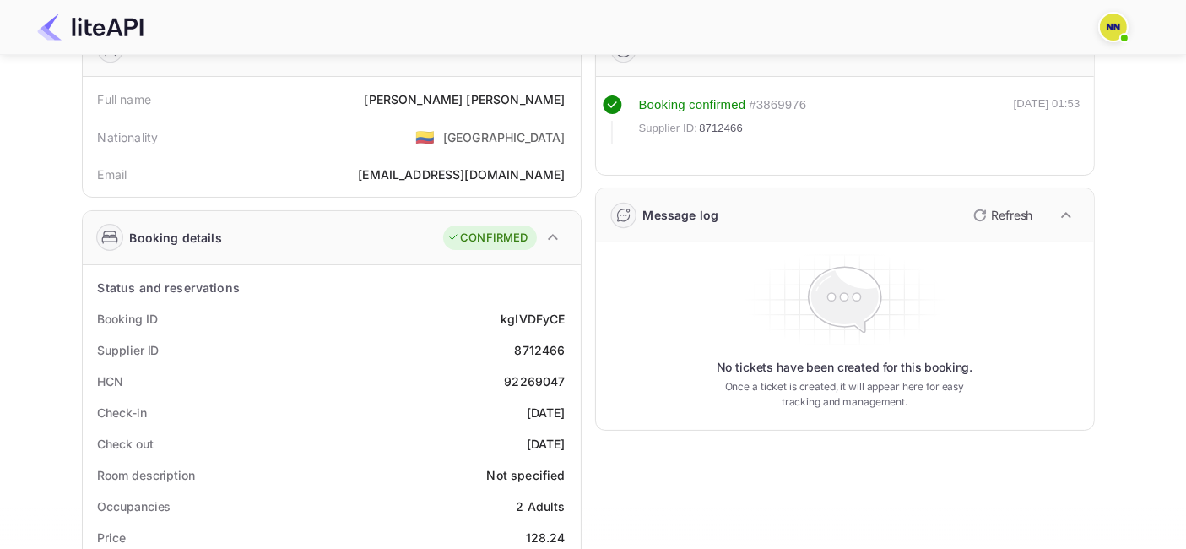
click at [525, 383] on div "92269047" at bounding box center [534, 381] width 61 height 18
copy div "92269047"
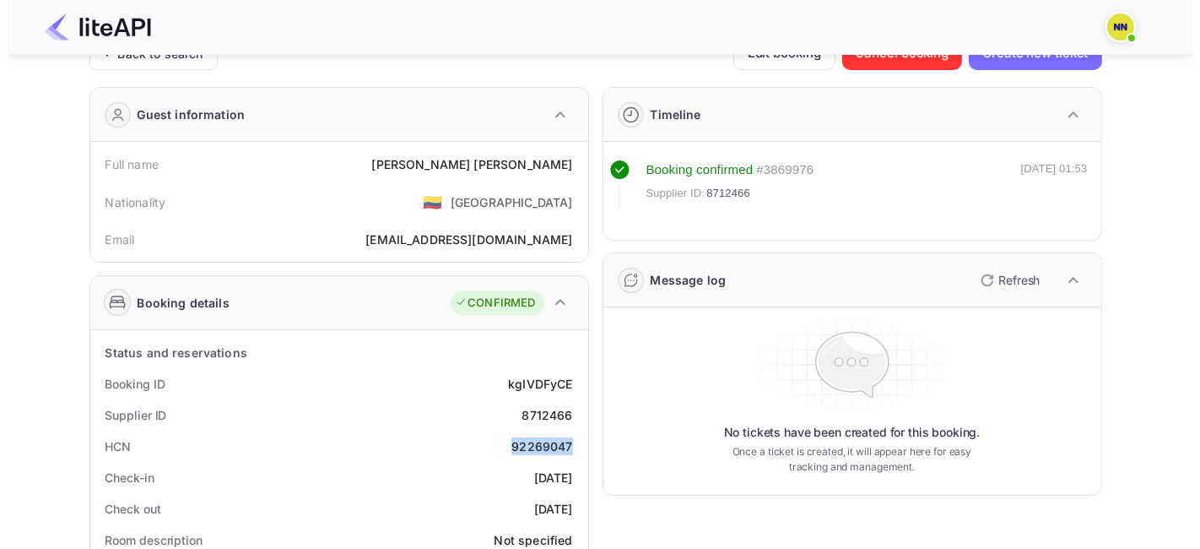
scroll to position [0, 0]
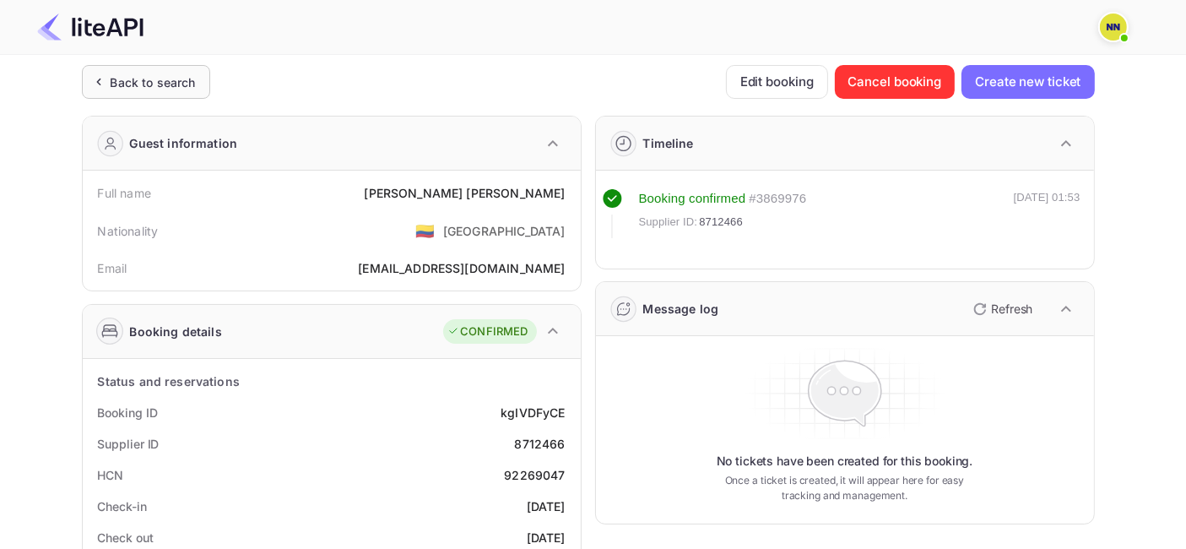
click at [163, 83] on div "Back to search" at bounding box center [153, 82] width 85 height 18
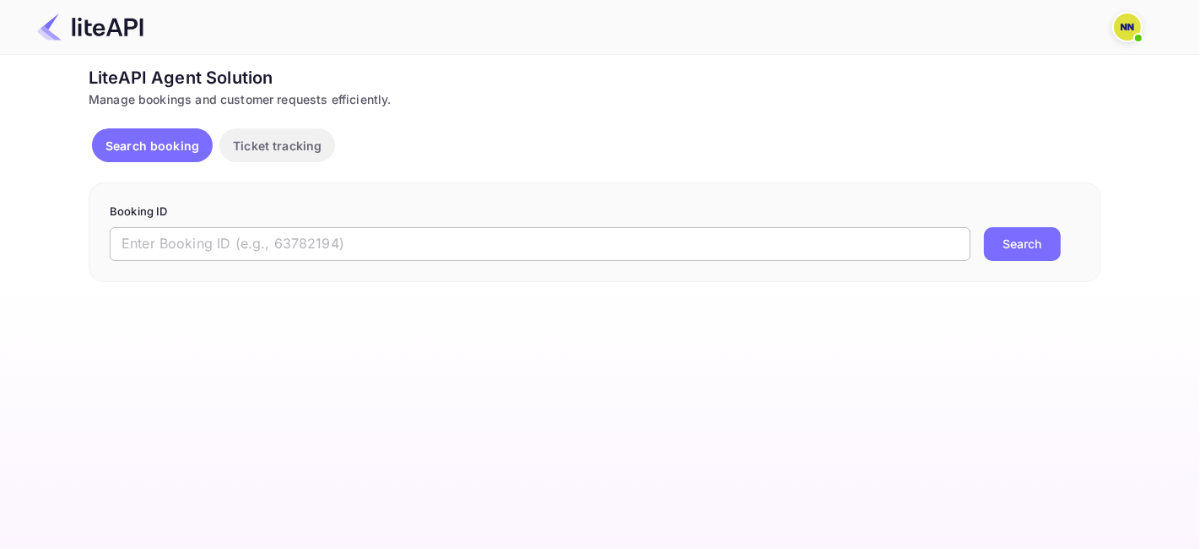
click at [387, 257] on input "text" at bounding box center [540, 244] width 861 height 34
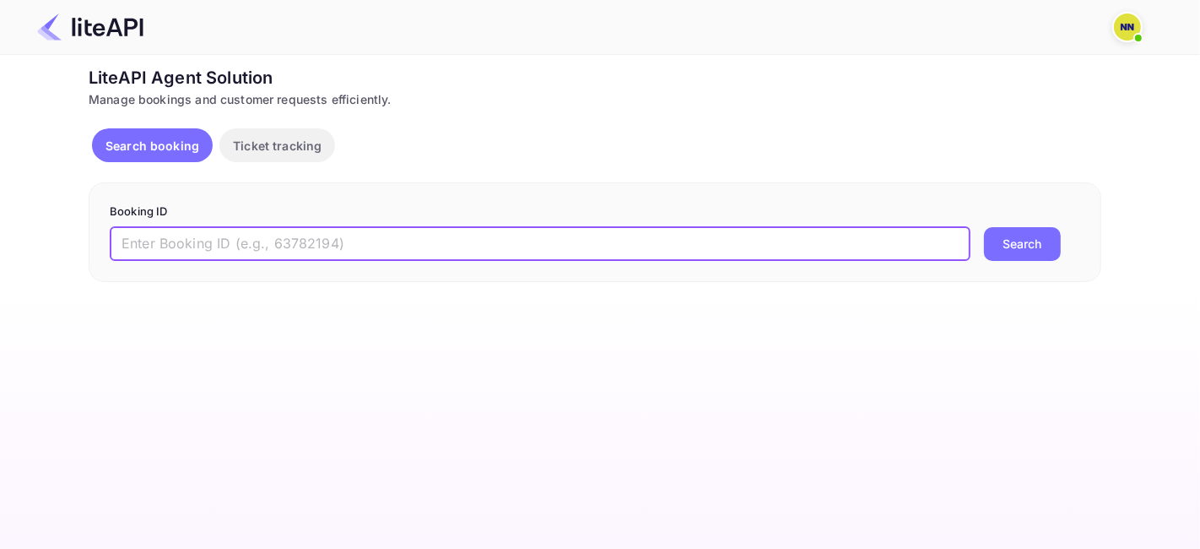
drag, startPoint x: 387, startPoint y: 257, endPoint x: 377, endPoint y: 256, distance: 10.2
click at [387, 257] on input "text" at bounding box center [540, 244] width 861 height 34
click at [373, 249] on input "text" at bounding box center [540, 244] width 861 height 34
paste input "8890010"
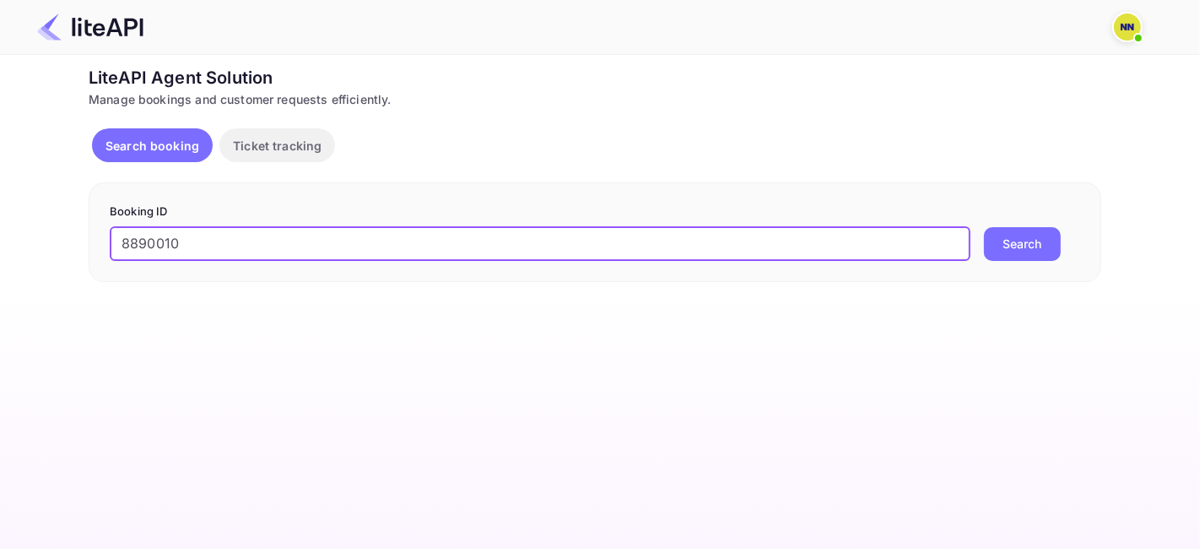
type input "8890010"
click at [1036, 230] on button "Search" at bounding box center [1022, 244] width 77 height 34
